Goal: Task Accomplishment & Management: Use online tool/utility

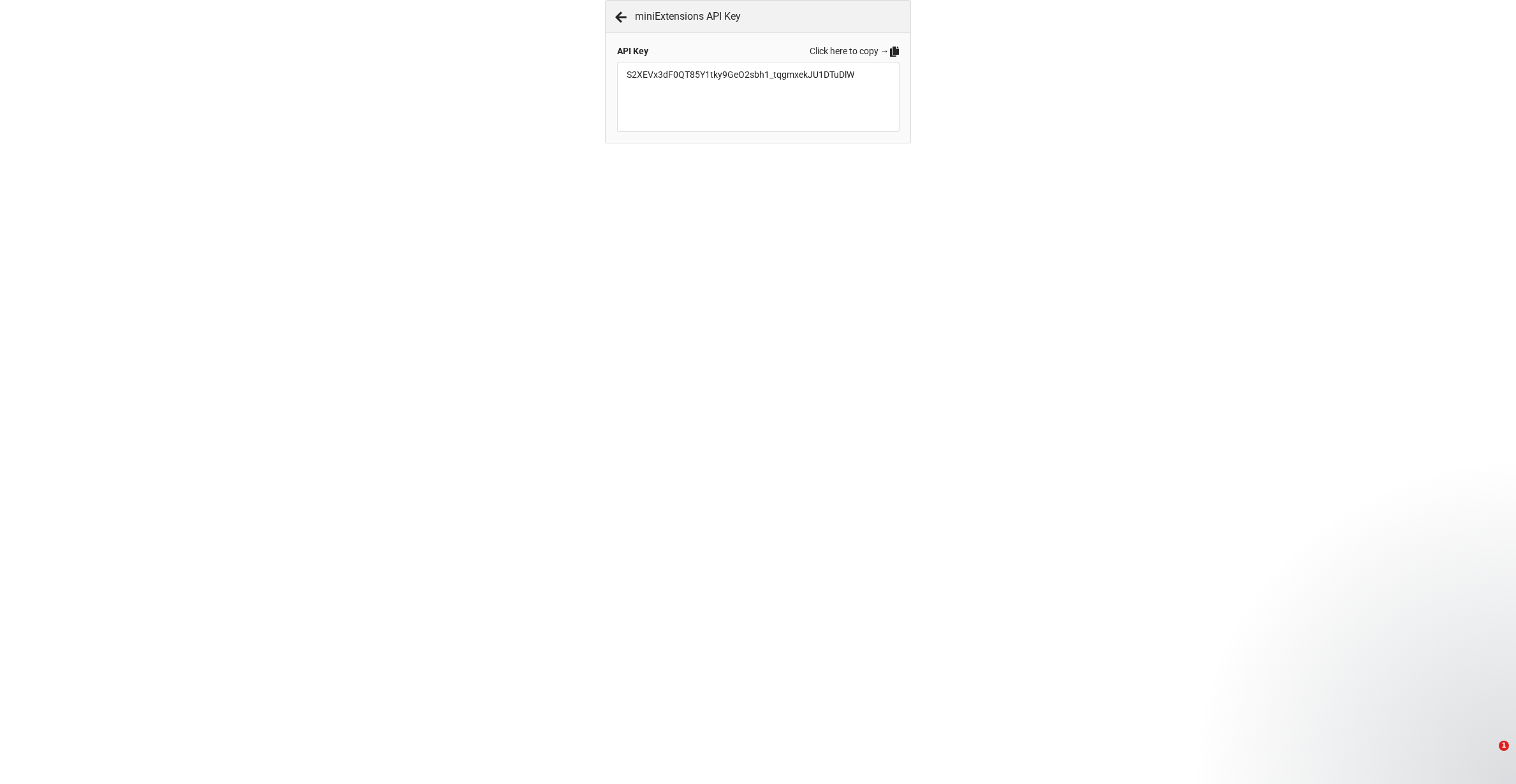
click at [900, 51] on div "API Key Click here to copy → S2XEVx3dF0QT85Y1tky9GeO2sbh1_tqgmxekJU1DTuDlW" at bounding box center [758, 87] width 305 height 110
click at [895, 51] on icon at bounding box center [894, 51] width 9 height 10
